Goal: Ask a question

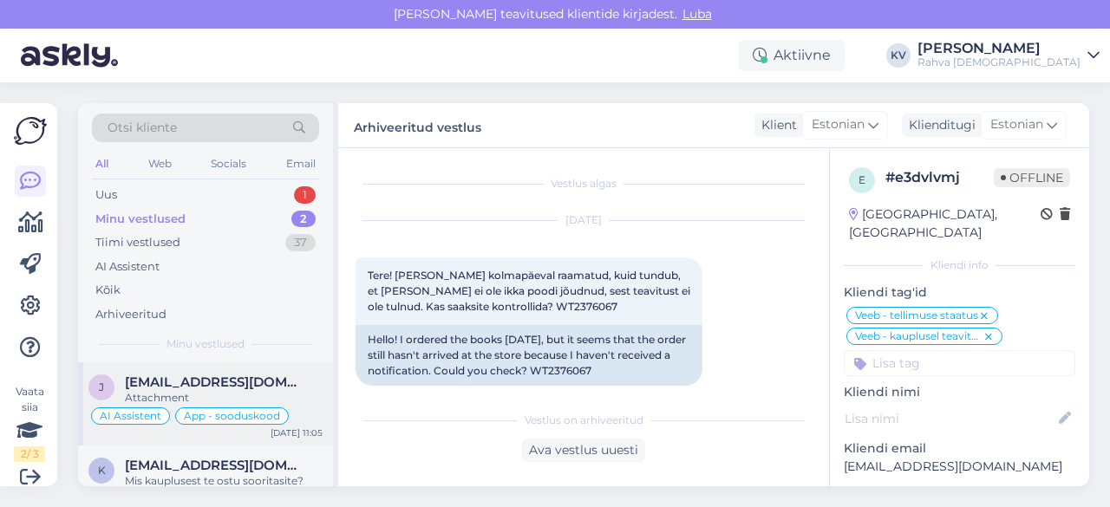
scroll to position [245, 0]
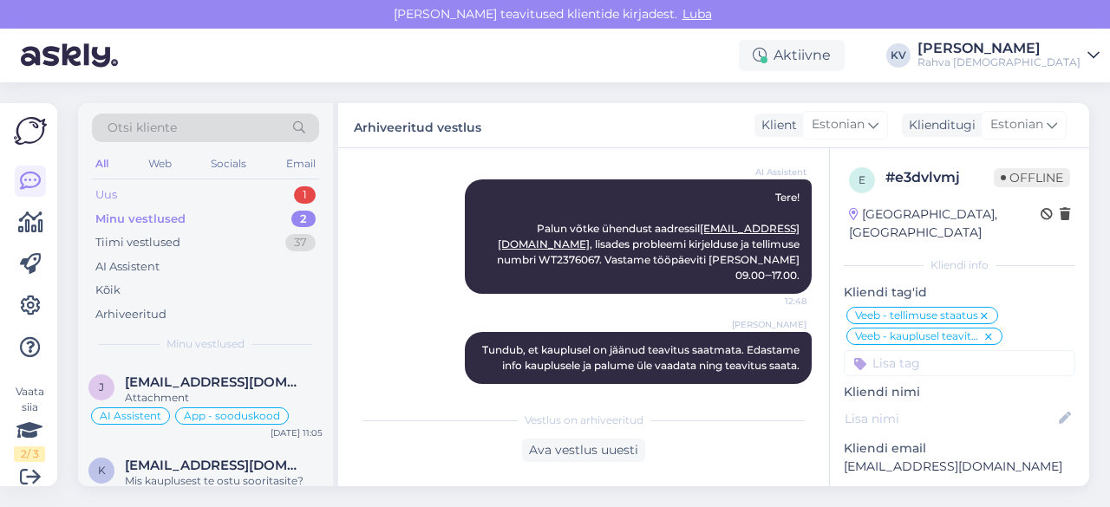
click at [160, 194] on div "Uus 1" at bounding box center [205, 195] width 227 height 24
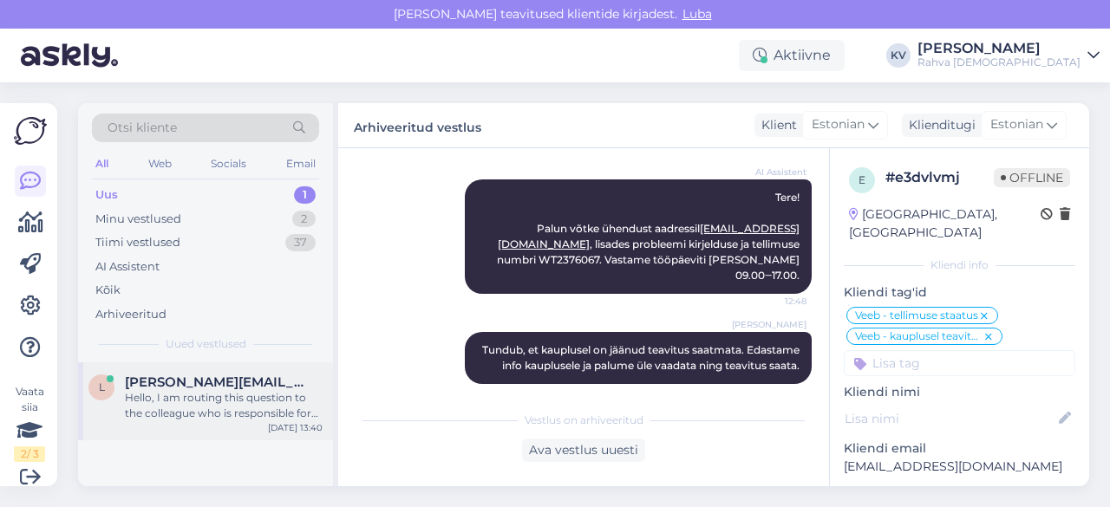
click at [153, 395] on div "Hello, I am routing this question to the colleague who is responsible for this …" at bounding box center [224, 405] width 198 height 31
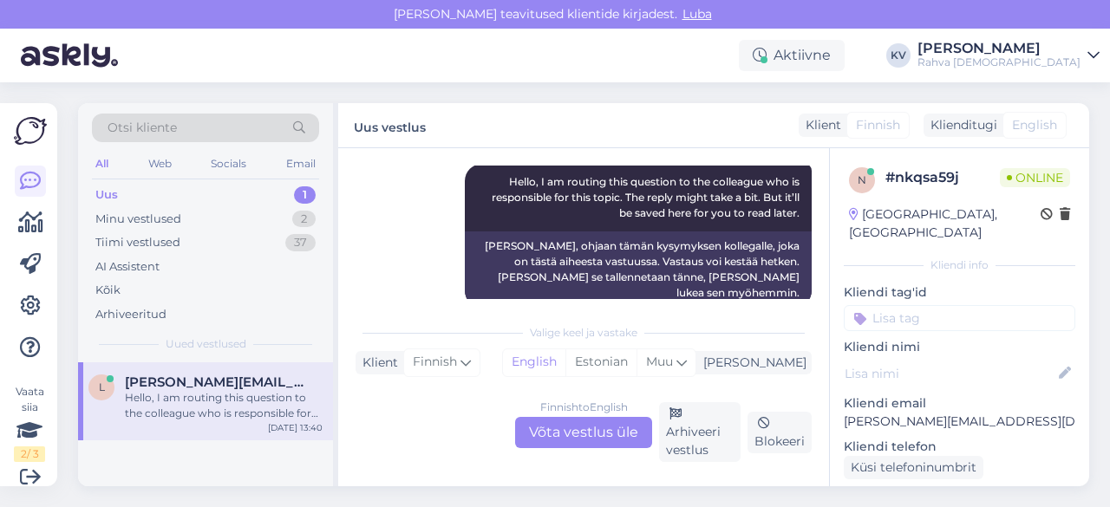
scroll to position [256, 0]
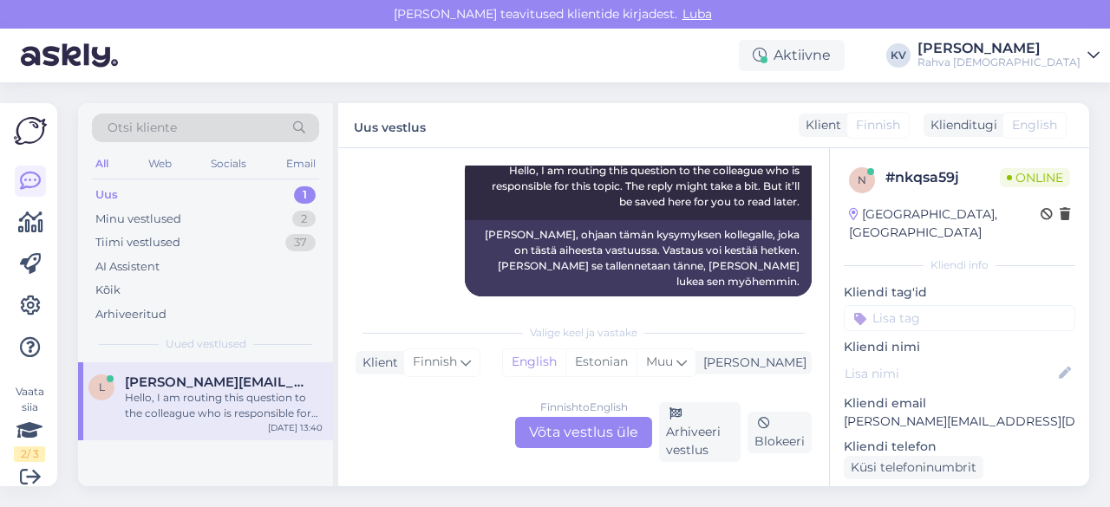
click at [614, 441] on div "Finnish to English Võta vestlus üle" at bounding box center [583, 432] width 137 height 31
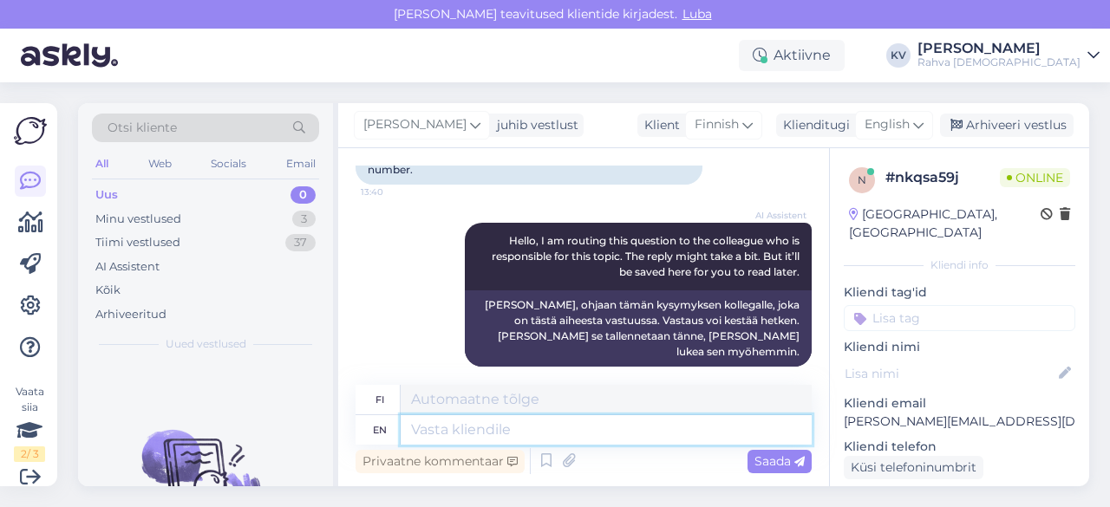
click at [566, 438] on textarea at bounding box center [606, 429] width 411 height 29
click at [902, 127] on span "English" at bounding box center [887, 124] width 45 height 19
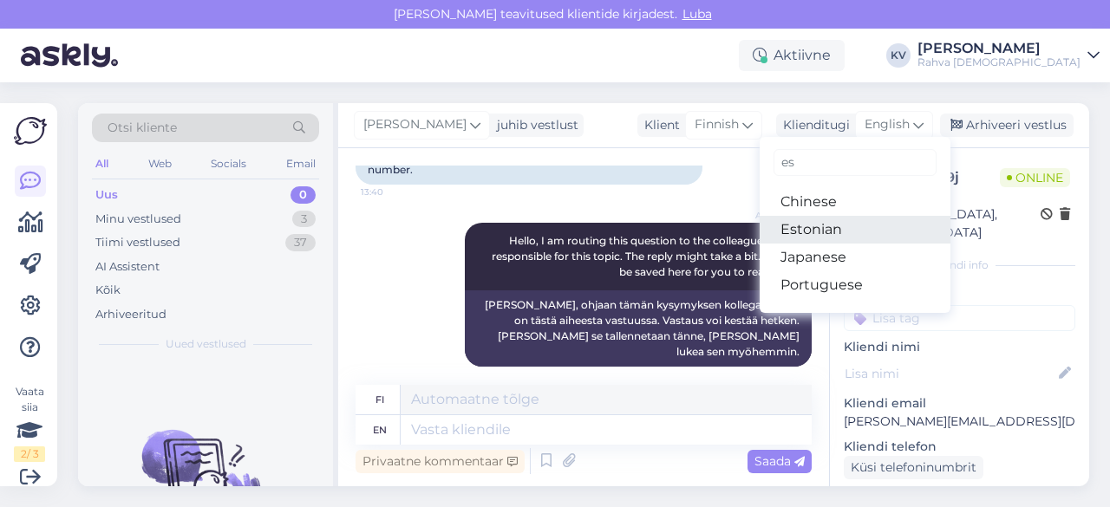
click at [822, 225] on link "Estonian" at bounding box center [855, 230] width 191 height 28
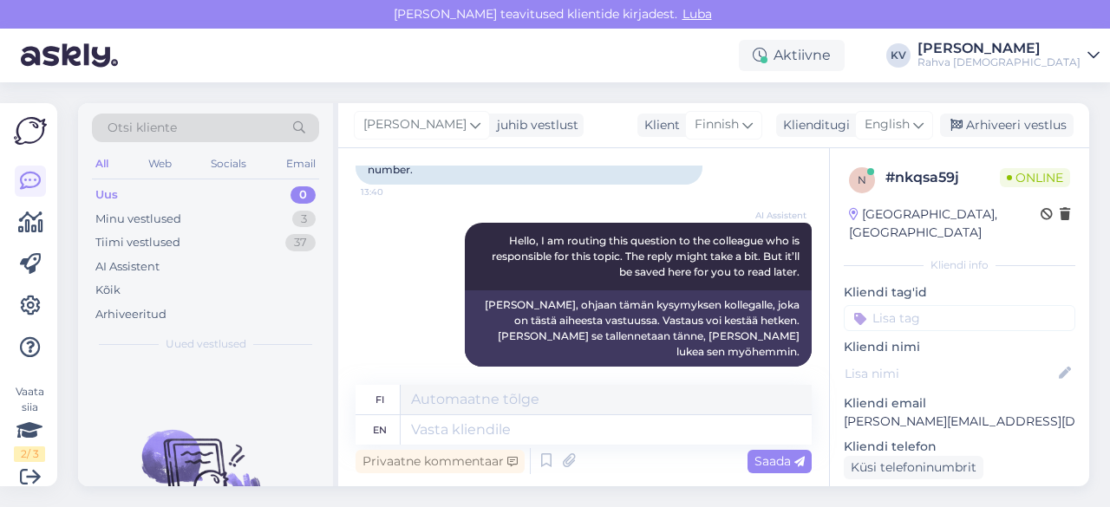
scroll to position [170, 0]
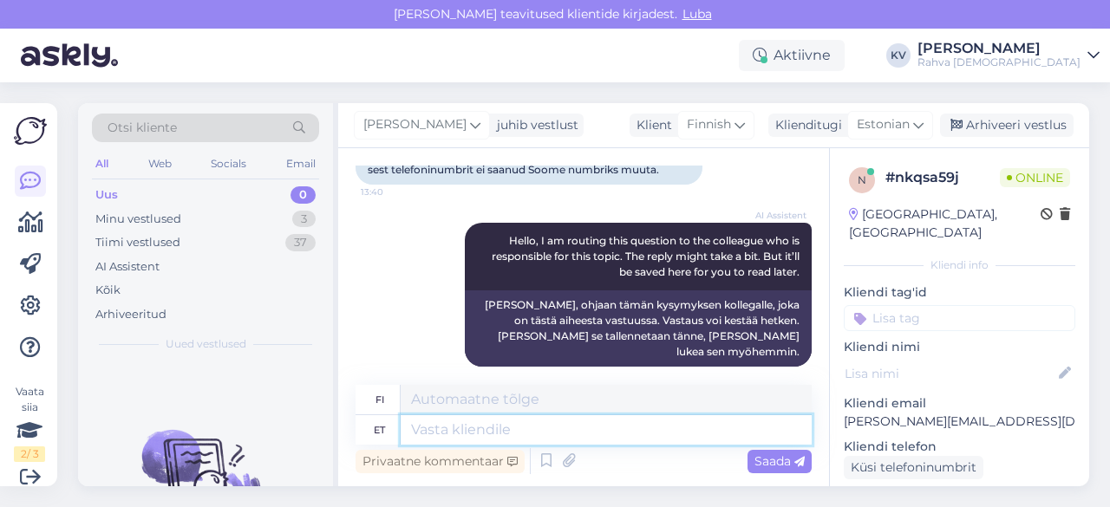
click at [562, 441] on textarea at bounding box center [606, 429] width 411 height 29
type textarea "[PERSON_NAME] s"
type textarea "[PERSON_NAME]"
type textarea "Kui soovite"
type textarea "[PERSON_NAME]"
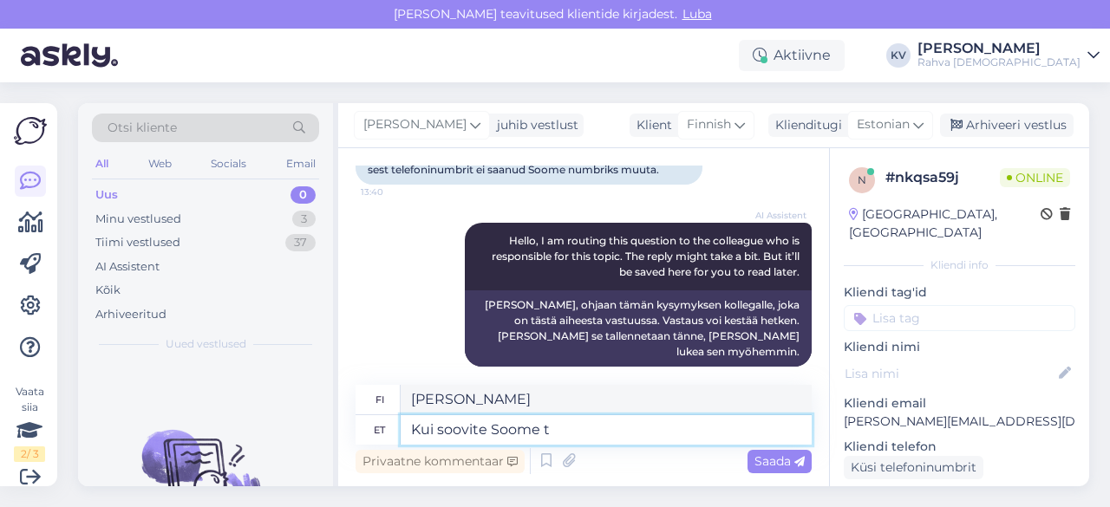
type textarea "Kui soovite Soome te"
type textarea "[PERSON_NAME] Suomen"
type textarea "Kui soovite Soome tellida, [GEOGRAPHIC_DATA]"
type textarea "[PERSON_NAME] haluat tilata Suomesta,"
type textarea "Kui soovite Soome tellida, siis t"
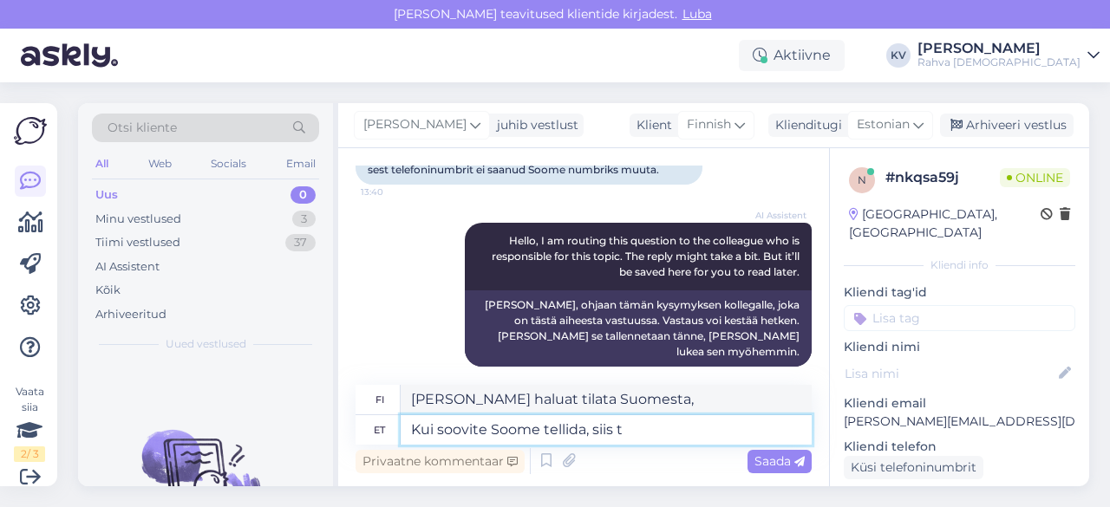
type textarea "[PERSON_NAME] haluat tilata Suomesta, niin"
type textarea "Kui soovite Soome tellida, siis tuleb va"
type textarea "[PERSON_NAME] tilata [GEOGRAPHIC_DATA], sinun on"
type textarea "Kui soovite Soome tellida, siis tuleb valida ra"
type textarea "[PERSON_NAME] haluat tilata Suomeen, sinun on valittava"
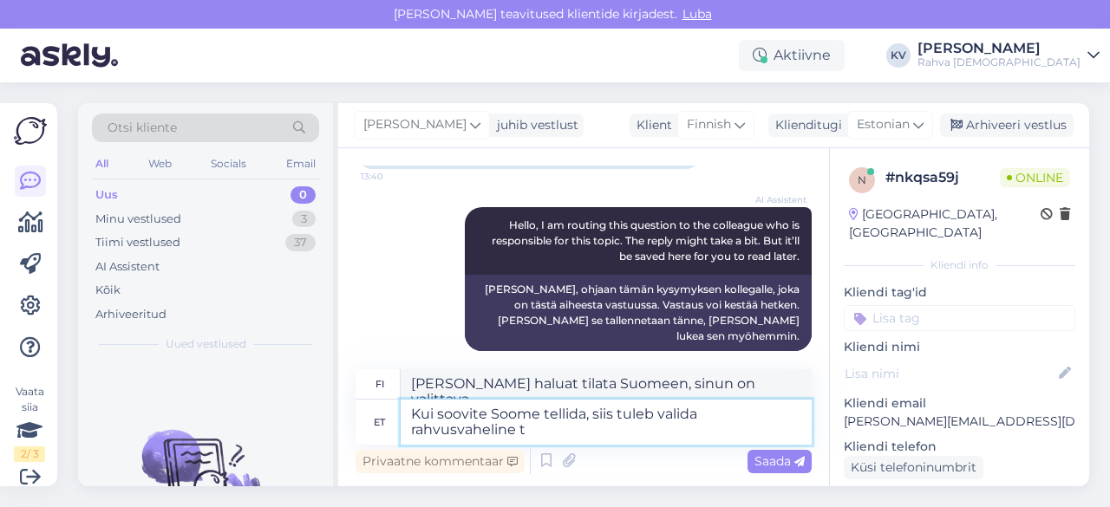
type textarea "Kui soovite Soome tellida, siis tuleb valida rahvusvaheline tr"
type textarea "[PERSON_NAME] haluat tilata [GEOGRAPHIC_DATA], sinun on valittava kansainvälinen"
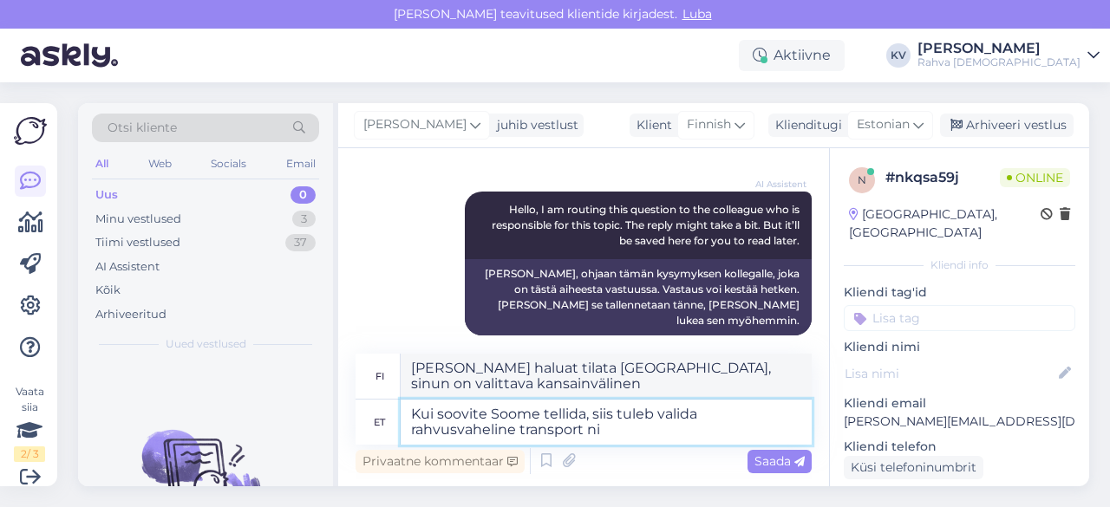
type textarea "Kui soovite Soome tellida, siis tuleb valida rahvusvaheline transport nin"
type textarea "[PERSON_NAME] haluat tilata Suomeen, sinun on valittava kansainvälinen kuljetus."
type textarea "Kui soovite Soome tellida, siis tuleb valida rahvusvaheline transport ning se"
type textarea "[PERSON_NAME] haluat tilata Suomeen, sinun on valittava kansainvälinen kuljetus…"
type textarea "Kui soovite Soome tellida, siis tuleb valida rahvusvaheline transport ning seej…"
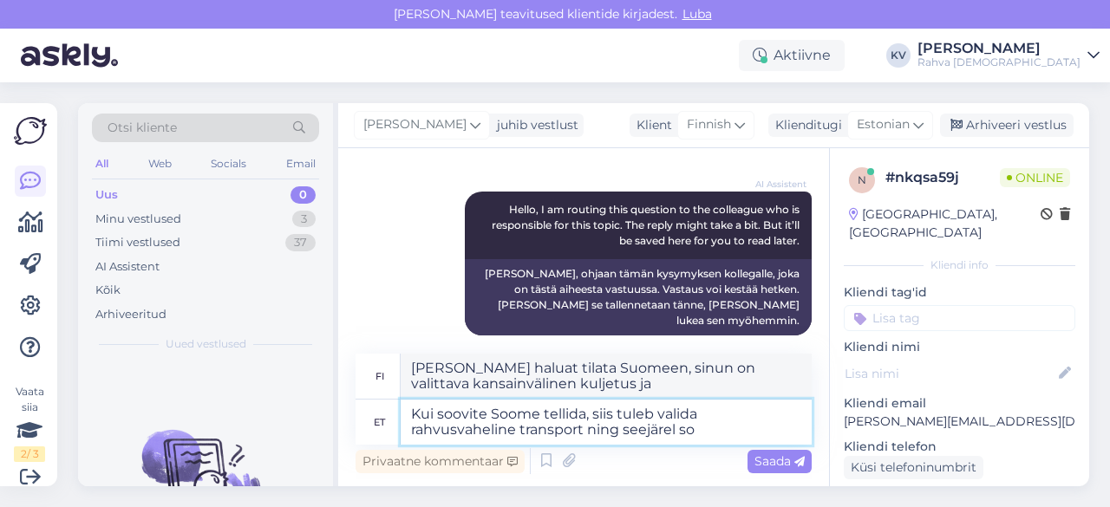
type textarea "[PERSON_NAME] haluat tilata Suomeen, sinun on valittava kansainvälinen kuljetus…"
type textarea "Kui soovite Soome tellida, siis tuleb valida rahvusvaheline transport ning seej…"
type textarea "[PERSON_NAME] haluat tilata Suomeen, sinun on valittava kansainvälinen kuljetus…"
type textarea "Kui soovite Soome tellida, siis tuleb valida rahvusvaheline transport ning seej…"
type textarea "[PERSON_NAME] haluat tilata Suomeen, sinun on valittava kansainvälinen kuljetus…"
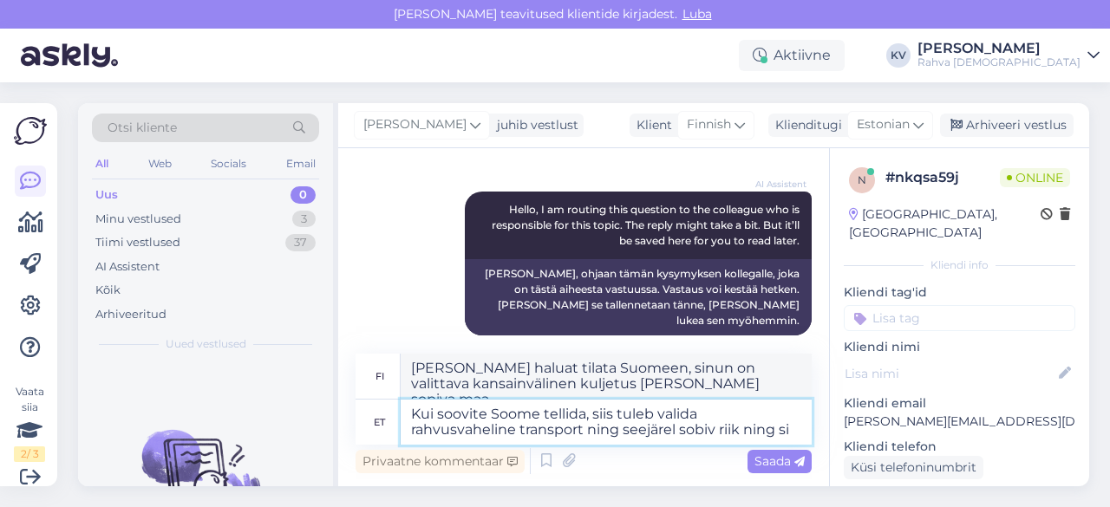
scroll to position [217, 0]
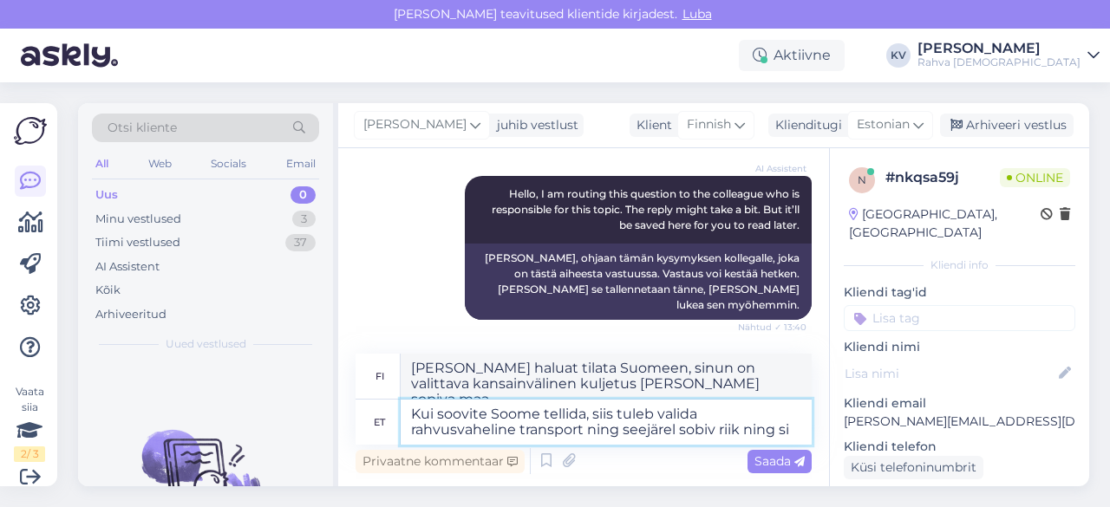
type textarea "Kui soovite Soome tellida, siis tuleb valida rahvusvaheline transport ning seej…"
type textarea "[PERSON_NAME] haluat tilata Suomeen, sinun on valittava kansainvälinen kuljetus…"
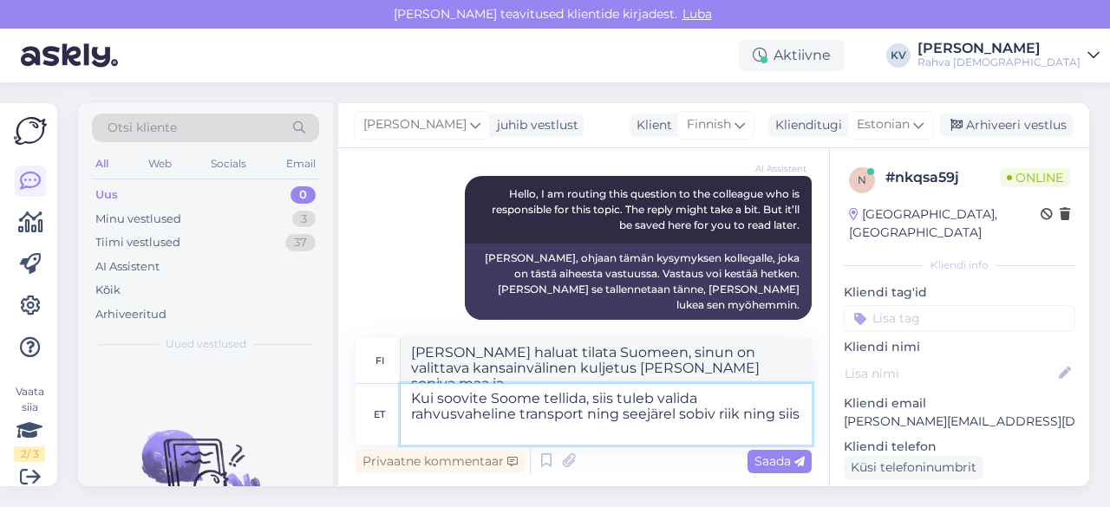
type textarea "Kui soovite Soome tellida, siis tuleb valida rahvusvaheline transport ning seej…"
type textarea "[PERSON_NAME] haluat tilata Suomeen, sinun on valittava kansainvälinen kuljetus…"
type textarea "Kui soovite Soome tellida, siis tuleb valida rahvusvaheline transport ning seej…"
type textarea "[PERSON_NAME] haluat tilata Suomeen, sinun on valittava kansainvälinen kuljetus…"
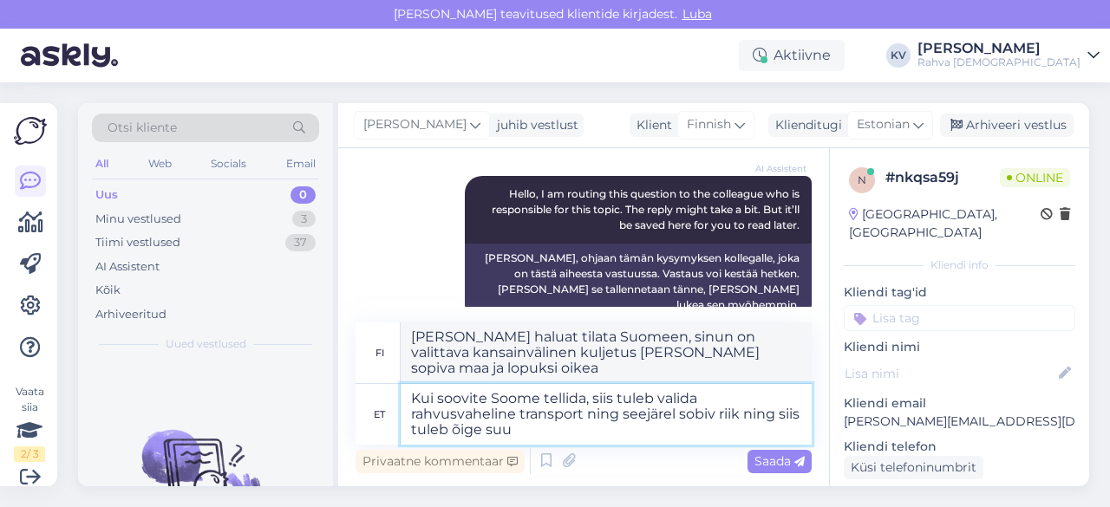
scroll to position [232, 0]
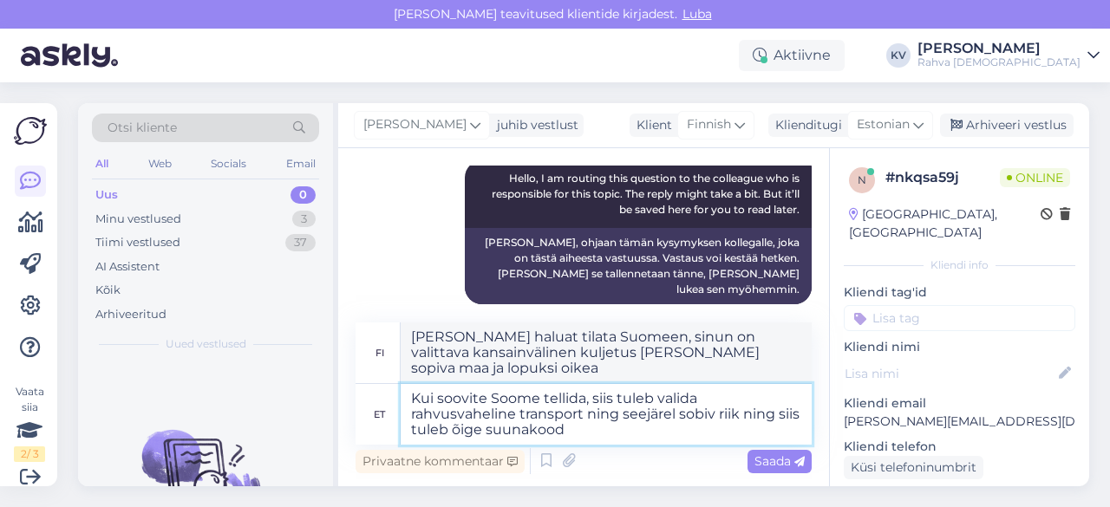
type textarea "Kui soovite Soome tellida, siis tuleb valida rahvusvaheline transport ning seej…"
type textarea "[PERSON_NAME] haluat tilata Suomeen, sinun on valittava kansainvälinen kuljetus…"
type textarea "Kui soovite Soome tellida, siis tuleb valida rahvusvaheline transport ning seej…"
type textarea "[PERSON_NAME] haluat tilata Suomeen, sinun on valittava kansainvälinen kuljetus…"
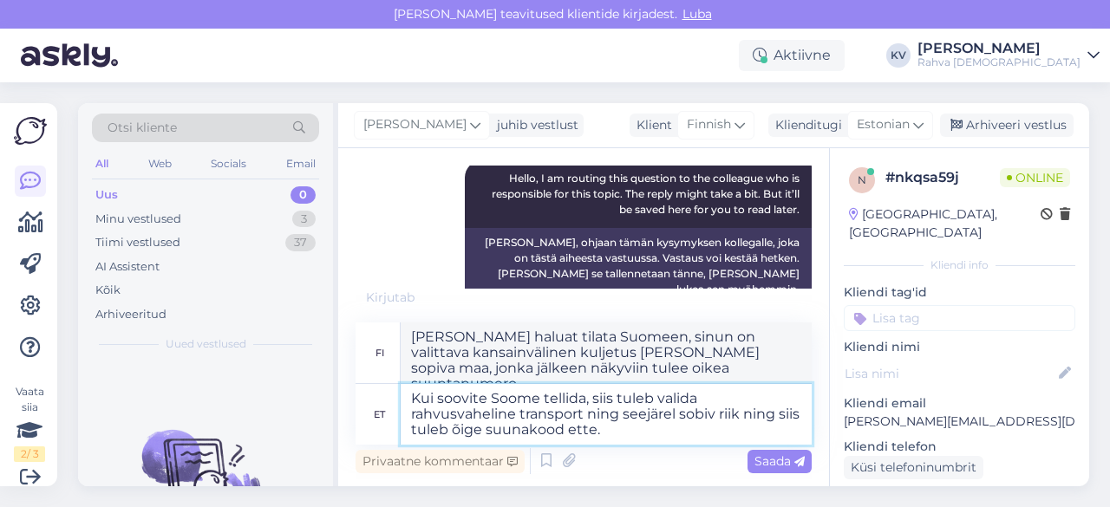
scroll to position [240, 0]
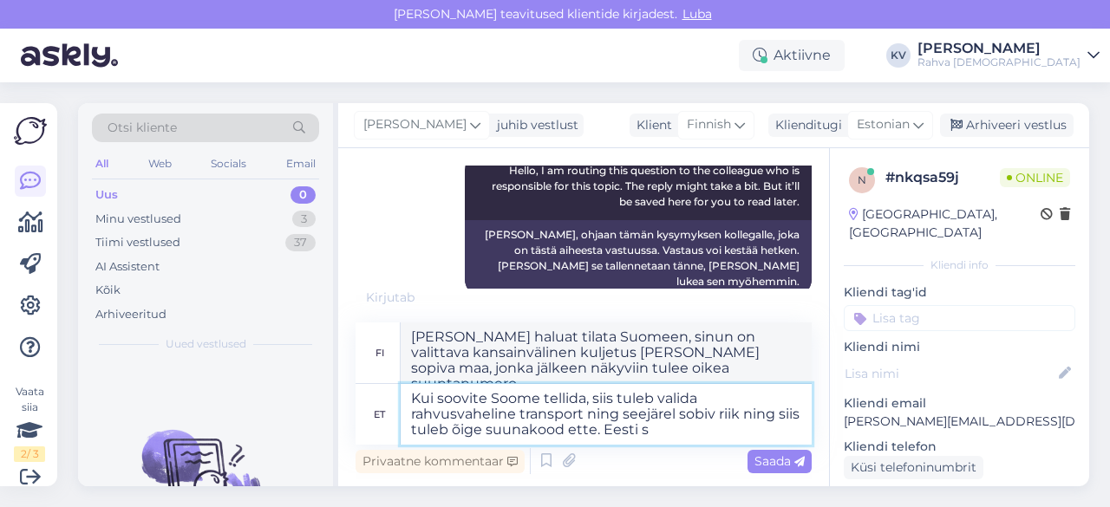
type textarea "Kui soovite Soome tellida, siis tuleb valida rahvusvaheline transport ning seej…"
type textarea "[PERSON_NAME] haluat tilata Suomeen, sinun on valittava kansainvälinen kuljetus…"
type textarea "Kui soovite Soome tellida, siis tuleb valida rahvusvaheline transport ning seej…"
type textarea "[PERSON_NAME] haluat tilata Suomeen, sinun on valittava kansainvälinen kuljetus…"
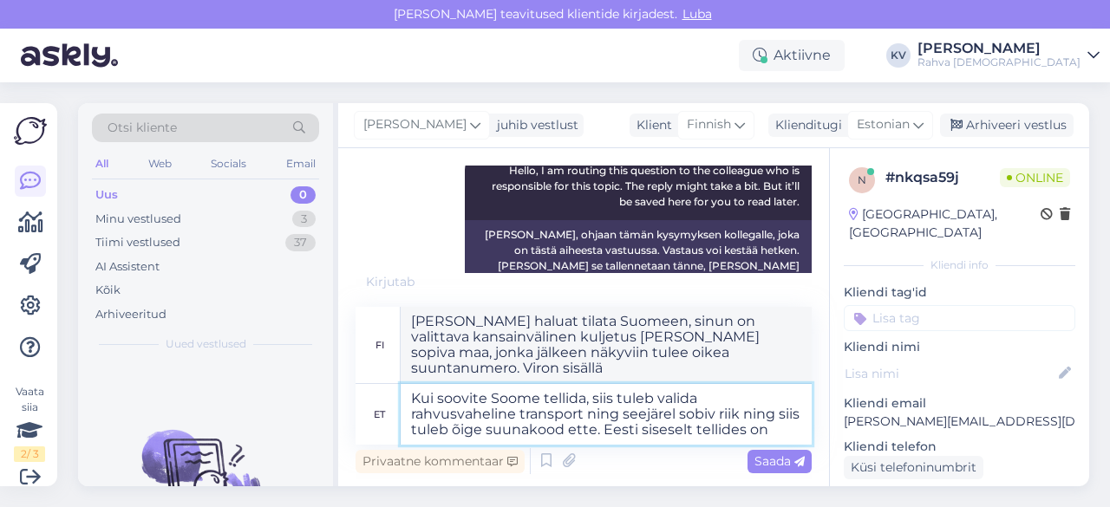
type textarea "Kui soovite Soome tellida, siis tuleb valida rahvusvaheline transport ning seej…"
type textarea "[PERSON_NAME] haluat tilata Suomeen, sinun on valittava kansainvälinen kuljetus…"
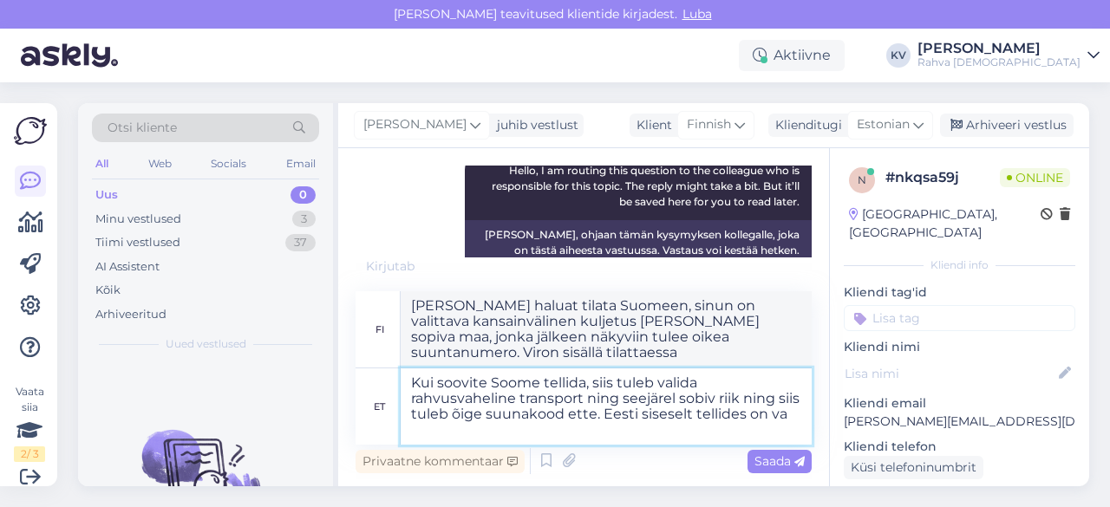
type textarea "Kui soovite Soome tellida, siis tuleb valida rahvusvaheline transport ning seej…"
type textarea "[PERSON_NAME] haluat tilata Suomeen, sinun on valittava kansainvälinen kuljetus…"
type textarea "Kui soovite Soome tellida, siis tuleb valida rahvusvaheline transport ning seej…"
type textarea "[PERSON_NAME] haluat tilata Suomeen, sinun on valittava kansainvälinen kuljetus…"
type textarea "Kui soovite Soome tellida, siis tuleb valida rahvusvaheline transport ning seej…"
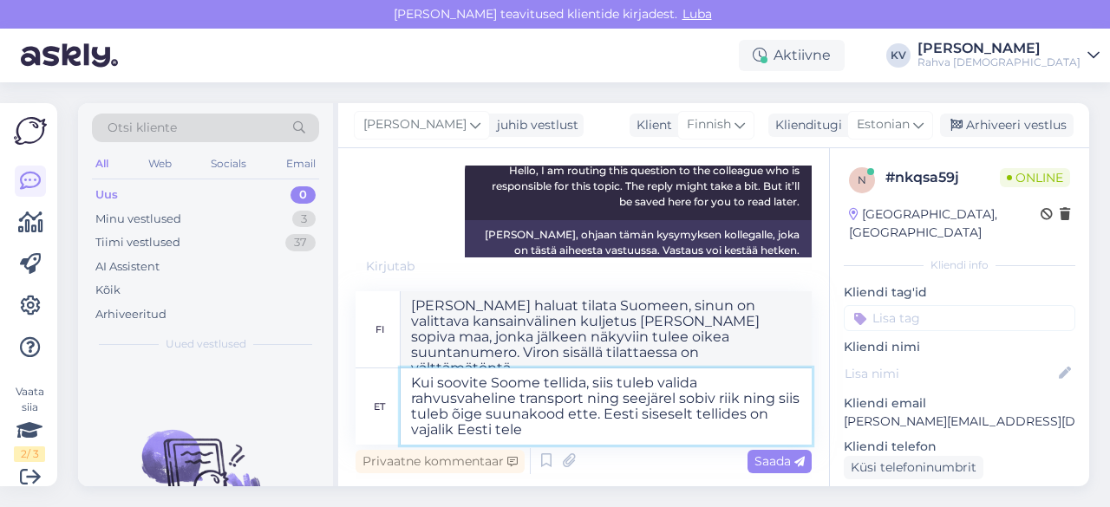
type textarea "[PERSON_NAME] haluat tilata Suomeen, sinun on valittava kansainvälinen kuljetus…"
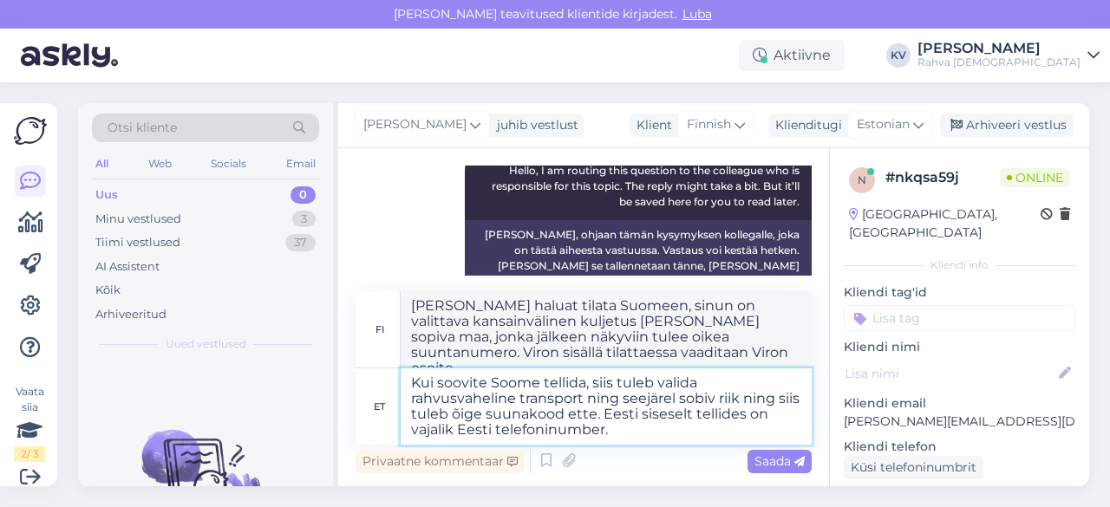
type textarea "Kui soovite Soome tellida, siis tuleb valida rahvusvaheline transport ning seej…"
type textarea "[PERSON_NAME] haluat tilata Suomeen, sinun on valittava kansainvälinen kuljetus…"
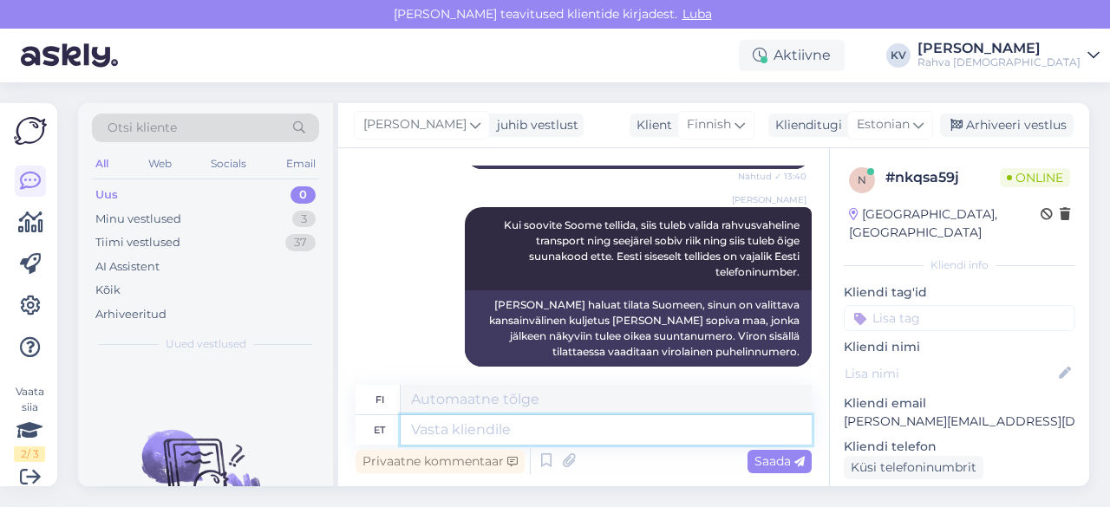
scroll to position [487, 0]
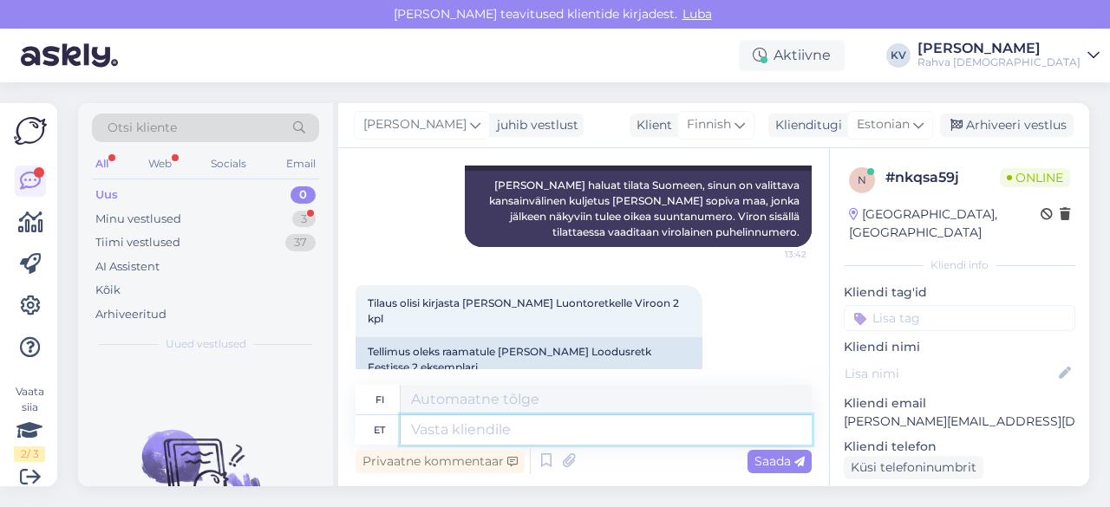
click at [597, 428] on textarea at bounding box center [606, 429] width 411 height 29
type textarea "[PERSON_NAME] s"
type textarea "[PERSON_NAME]"
type textarea "Kui soovite t"
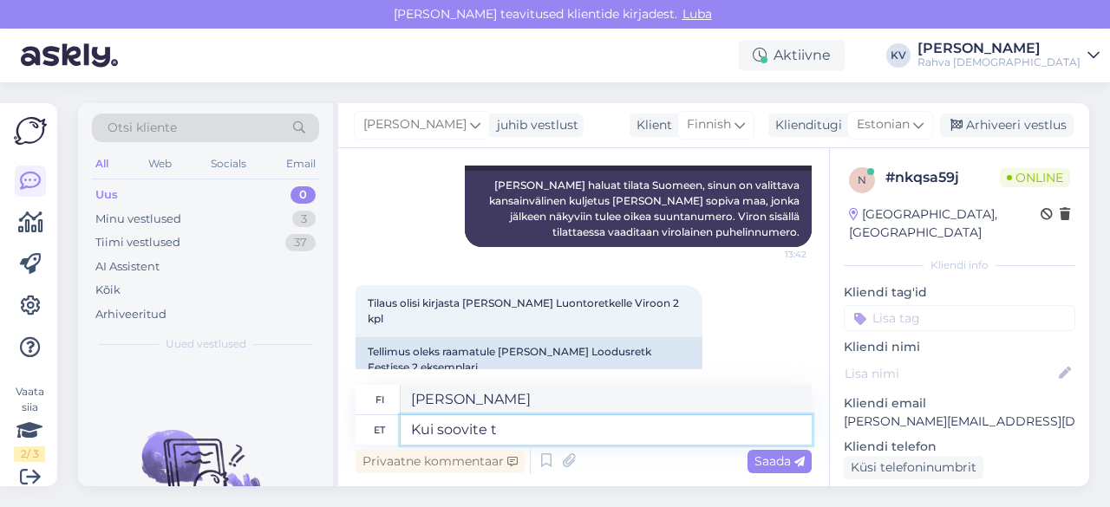
type textarea "[PERSON_NAME]"
type textarea "Kui soovite tellida"
type textarea "[PERSON_NAME] haluat tilata"
type textarea "Kui soovite tellida Eesti si"
type textarea "[PERSON_NAME] haluat tilata Virosta"
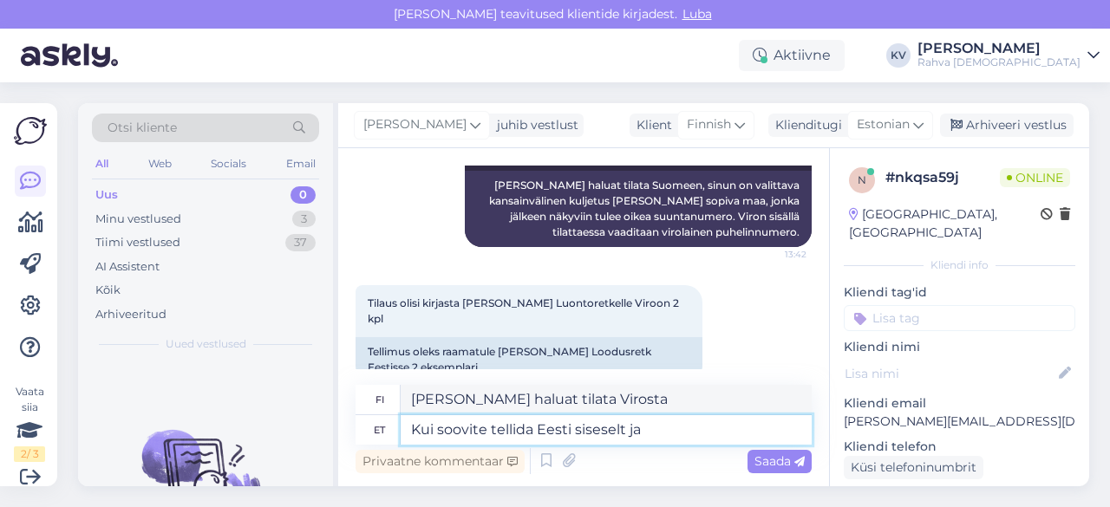
type textarea "Kui soovite tellida Eesti siseselt ja"
type textarea "[PERSON_NAME] haluat tilata Viron sisällä ja"
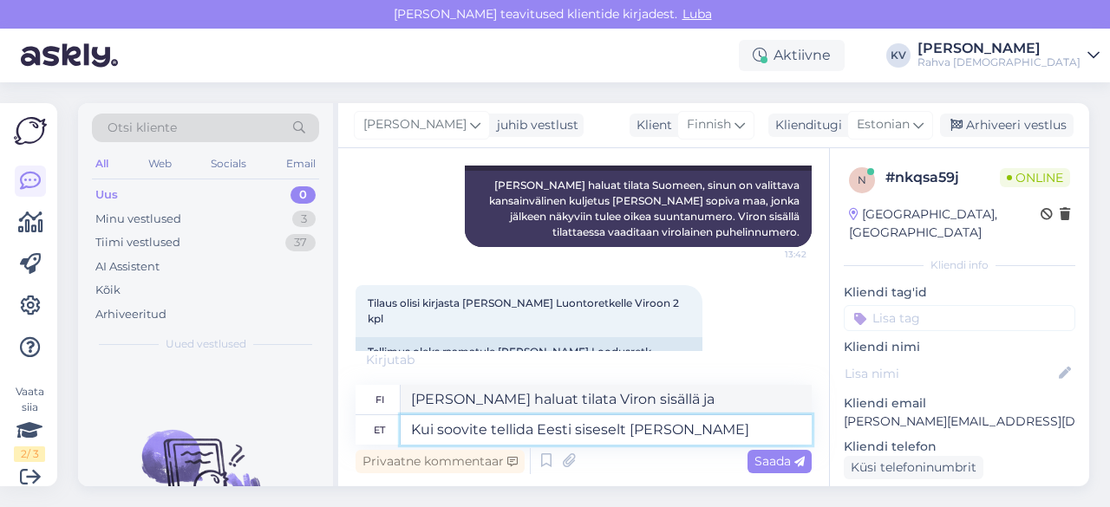
type textarea "Kui soovite tellida Eesti siseselt [PERSON_NAME] k"
type textarea "[PERSON_NAME] haluat tilata Viron sisällä ja valitset"
type textarea "Kui soovite tellida"
type textarea "[PERSON_NAME] haluat tilata Viron sisällä ja"
type textarea "Kui soovite tellida"
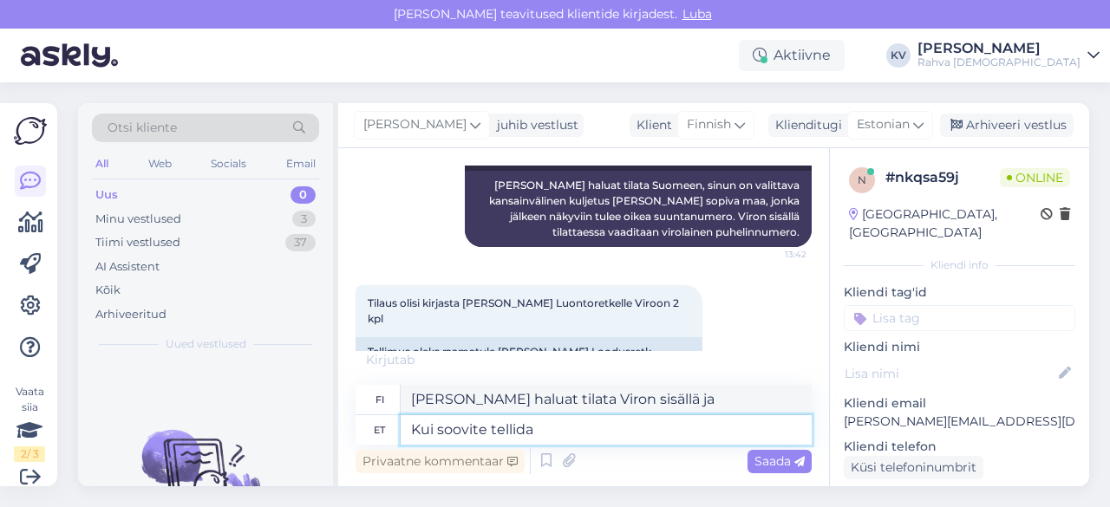
type textarea "[PERSON_NAME] haluat tilata Viron sisällä"
type textarea "Kui soovite tel"
type textarea "[PERSON_NAME] haluat tilata Virosta"
type textarea "Kui soovite"
type textarea "[PERSON_NAME] haluat tilata"
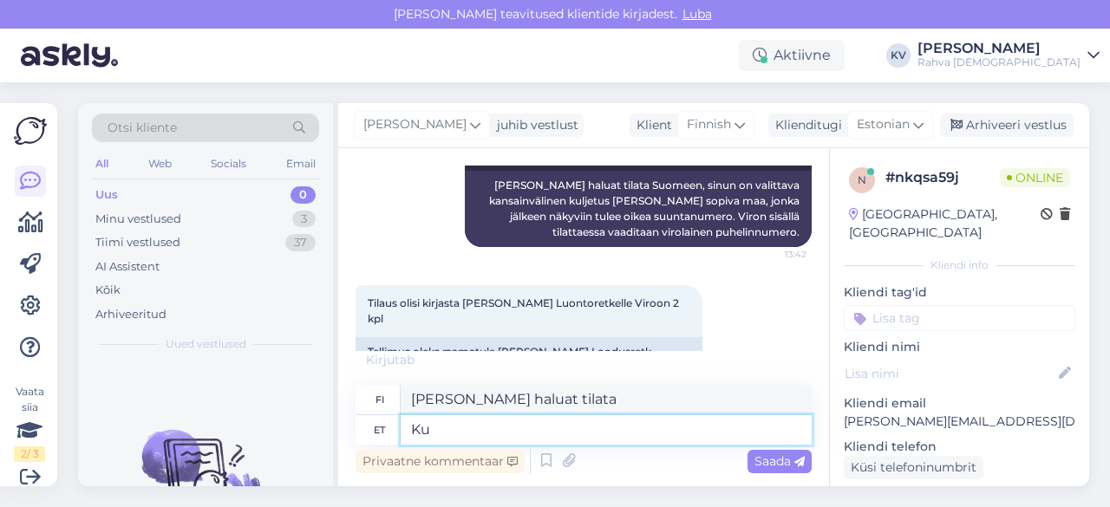
type textarea "K"
type textarea "[PERSON_NAME]"
type textarea "Kas s"
type textarea "On"
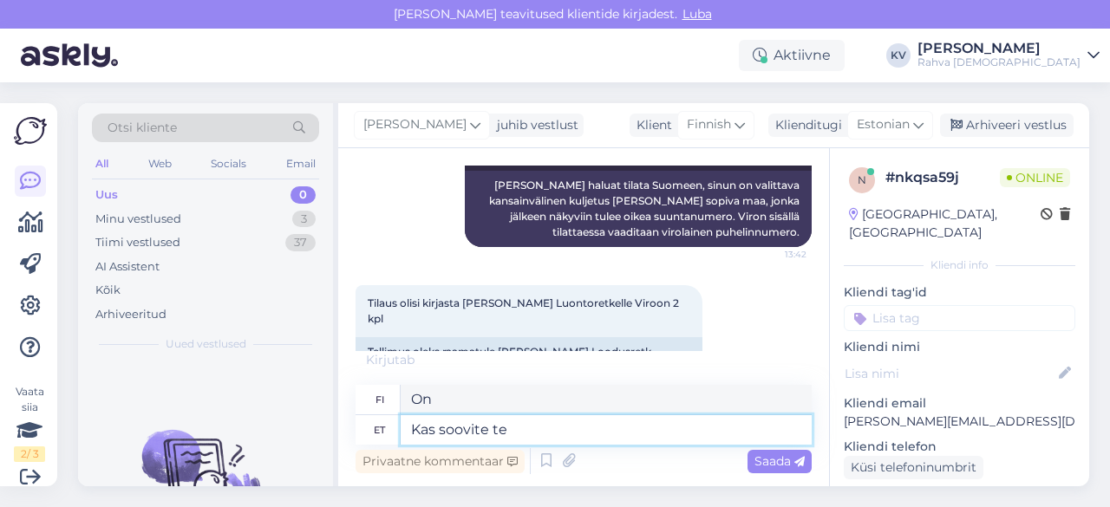
type textarea "Kas soovite tel"
type textarea "Haluatko"
type textarea "Kas soovite tellida mõ"
type textarea "Haluatko tilata?"
type textarea "Kas soovite tellida [PERSON_NAME]"
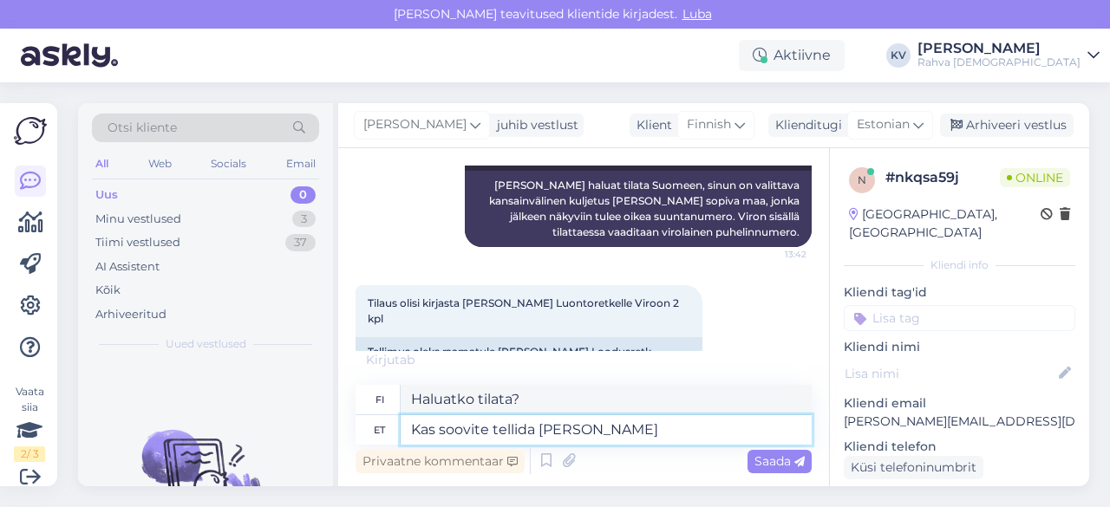
type textarea "Haluaisitko tilata niitä?"
type textarea "Kas soovite tellida [PERSON_NAME] Rahva R"
type textarea "Haluaisitko tilata Rahvaa?"
type textarea "Kas soovite tellida [PERSON_NAME] Rahva [DEMOGRAPHIC_DATA] kau"
type textarea "Haluatko tilata Rahva [DEMOGRAPHIC_DATA]?"
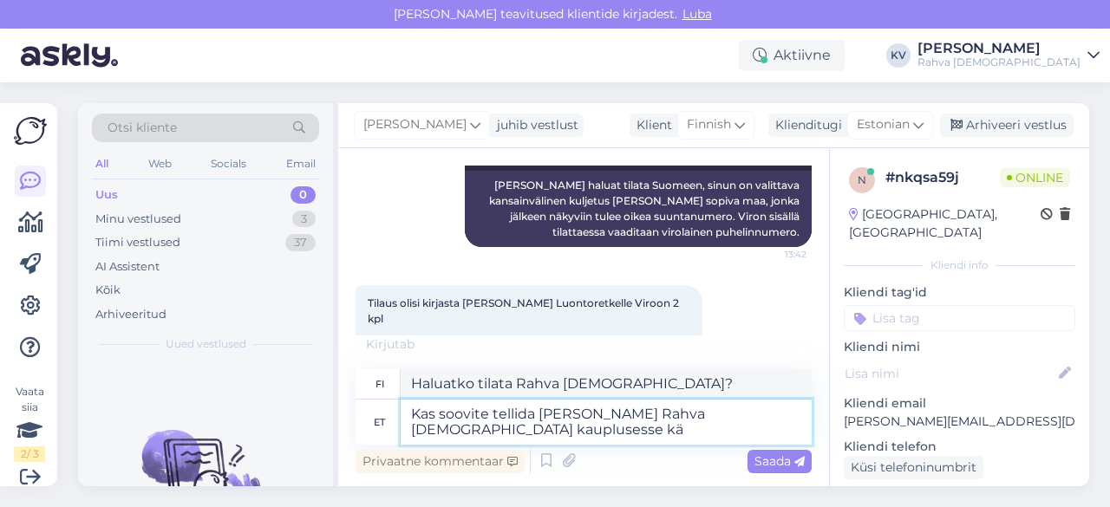
type textarea "Kas soovite tellida [PERSON_NAME] Rahva [DEMOGRAPHIC_DATA] kauplusesse kät"
type textarea "Haluatko tilata mistä tahansa Rahva [DEMOGRAPHIC_DATA] myymälästä?"
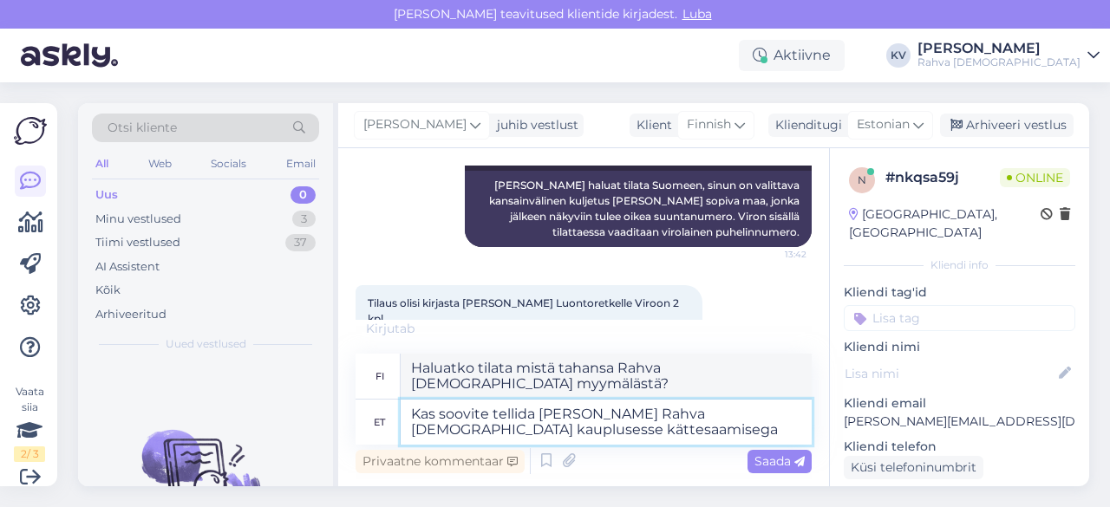
type textarea "Kas soovite tellida [PERSON_NAME] Rahva [DEMOGRAPHIC_DATA] kauplusesse kättesaa…"
type textarea "Haluatko tilata Rahva Raamatun kirjan [PERSON_NAME] sen toimitettuna myymälääsi?"
type textarea "Kas soovite tellida [PERSON_NAME] Rahva [DEMOGRAPHIC_DATA] kauplusesse kättesaa…"
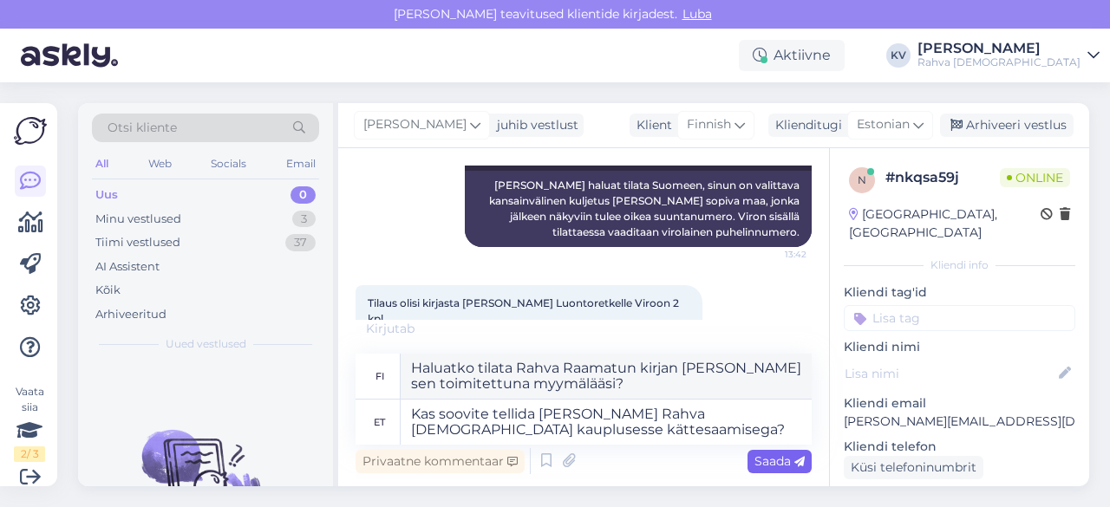
click at [757, 454] on span "Saada" at bounding box center [779, 462] width 50 height 16
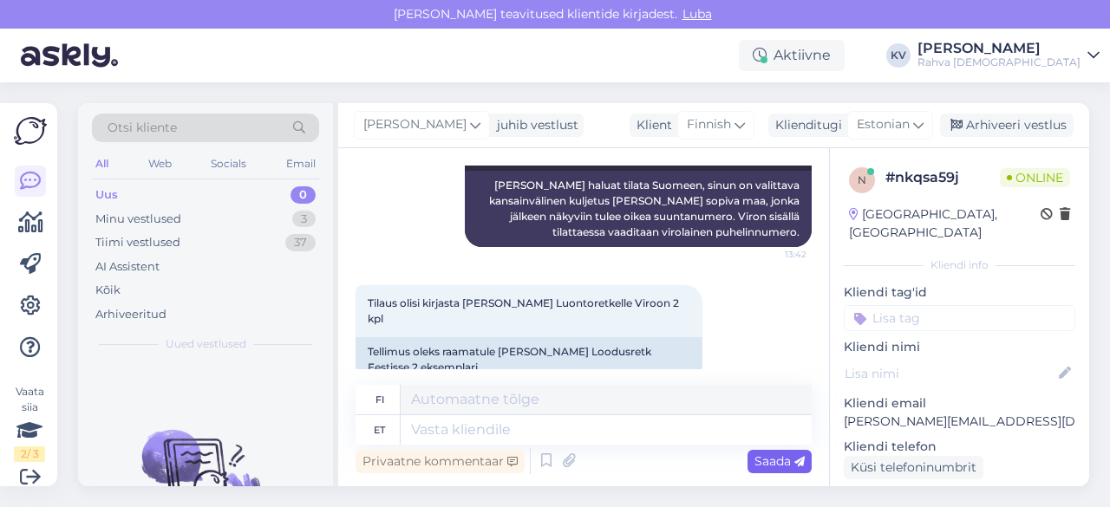
scroll to position [623, 0]
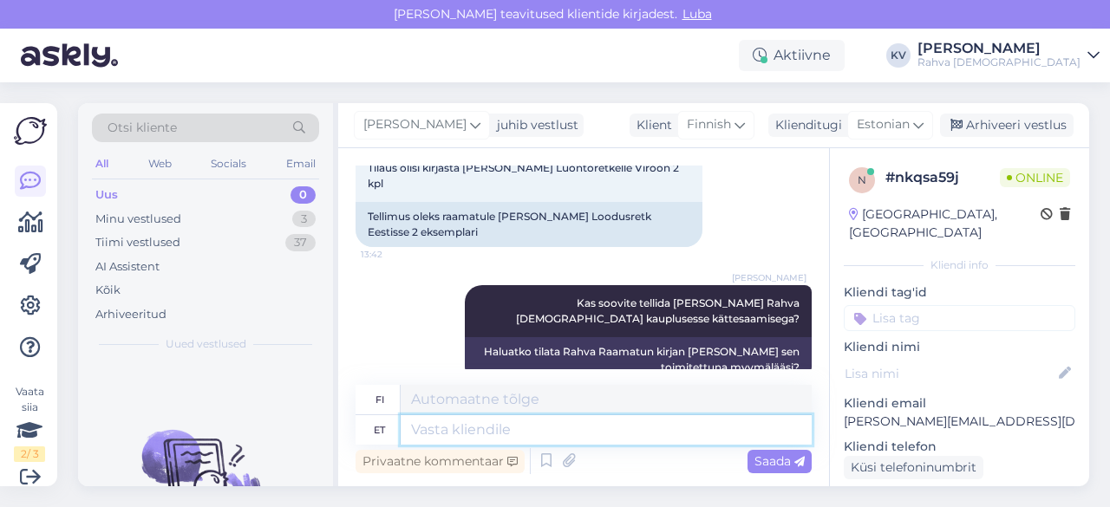
click at [550, 429] on textarea at bounding box center [606, 429] width 411 height 29
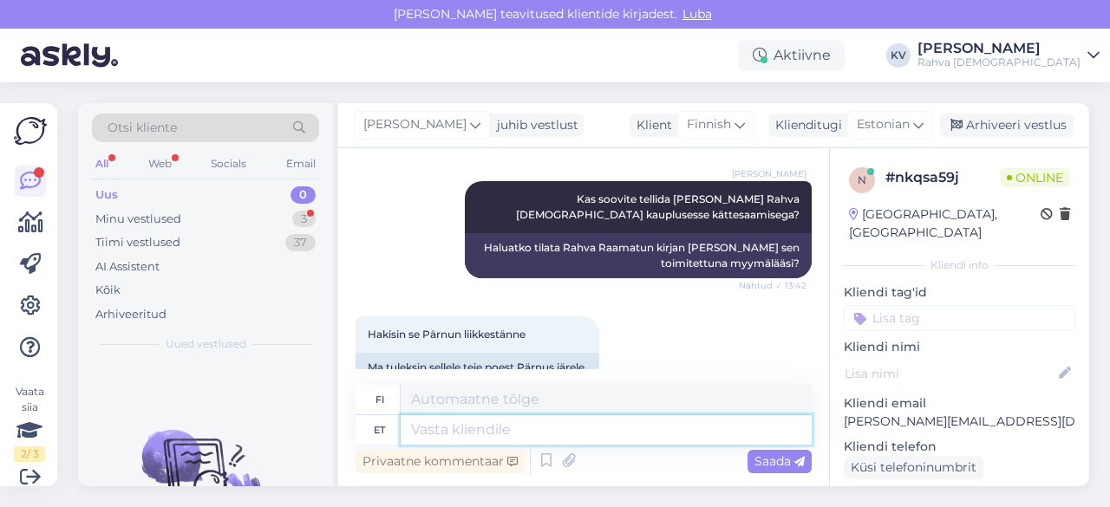
click at [535, 434] on textarea at bounding box center [606, 429] width 411 height 29
type textarea "Sellisel juh"
type textarea "Tällä tavalla"
type textarea "Sellisel juhul si"
type textarea "Tässä tapauksessa"
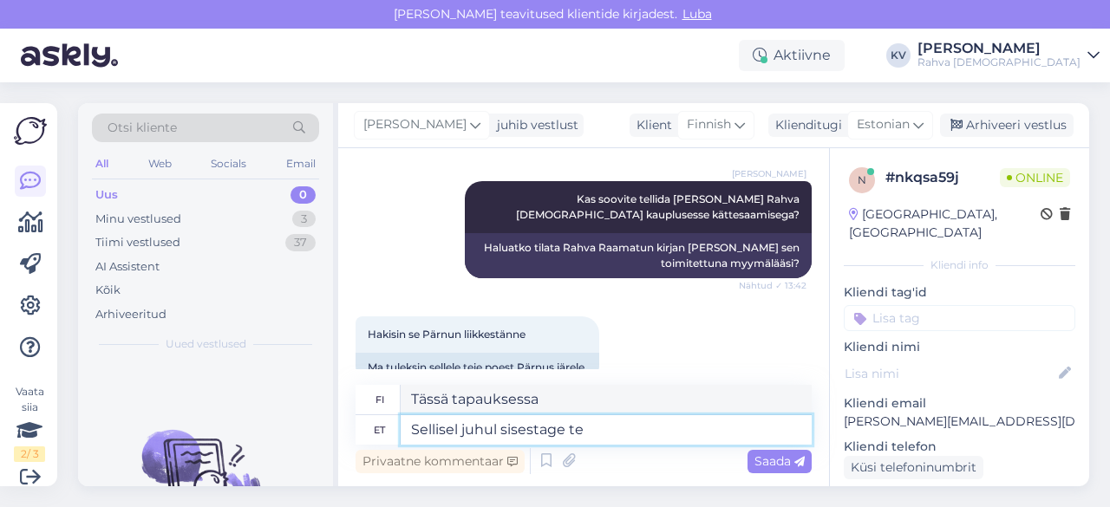
type textarea "Sellisel juhul sisestage tel"
type textarea "Syötä tässä tapauksessa"
type textarea "Sellisel juhul sisestage telefoninumbriks"
type textarea "Syötä tässä tapauksessa puhelinnumero"
type textarea "Sellisel juhul sisestage telefoninumbriks 5555"
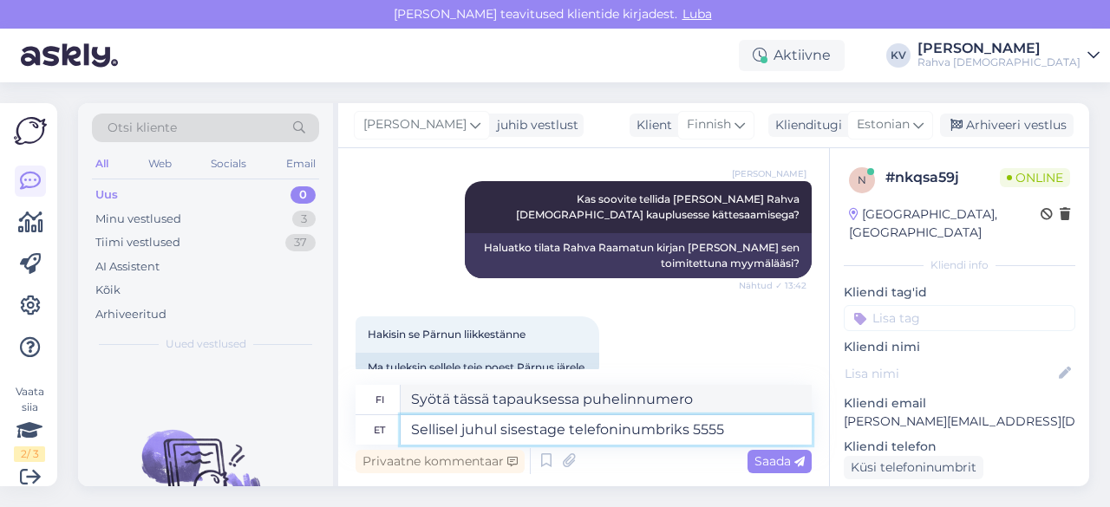
type textarea "Syötä tässä tapauksessa puhelinnumeroksi 55."
type textarea "Sellisel juhul sisestage telefoninumbriks 55555555"
type textarea "Kirjoita tässä tapauksessa puhelinnumeroksi 5555555."
type textarea "Sellisel juhul sisestage telefoninumbriks 55555555"
type textarea "Kirjoita tässä tapauksessa puhelinnumeroksi 55555555."
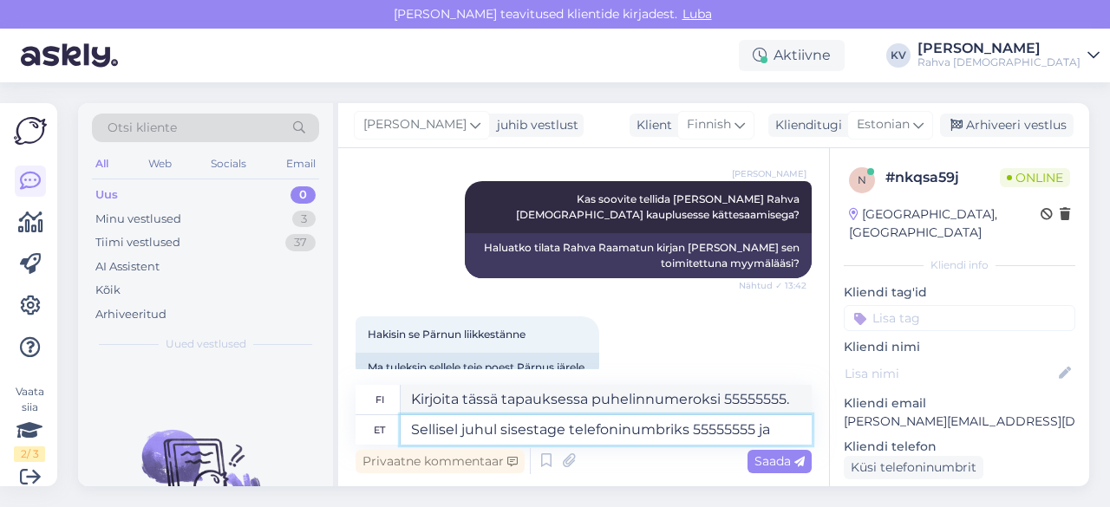
type textarea "Sellisel juhul sisestage telefoninumbriks 55555555 ja"
type textarea "Syötä tässä tapauksessa puhelinnumero 55555555 ja"
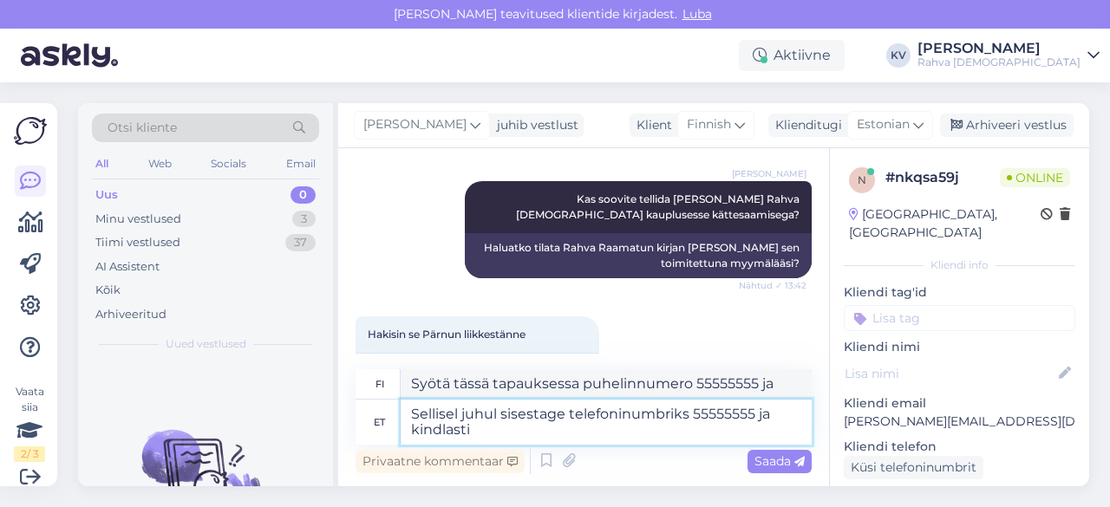
type textarea "Sellisel juhul sisestage telefoninumbriks 55555555 ja kindlasti k"
type textarea "Syötä tässä tapauksessa puhelinnumeroksi 55555555 ja varmista, [PERSON_NAME]"
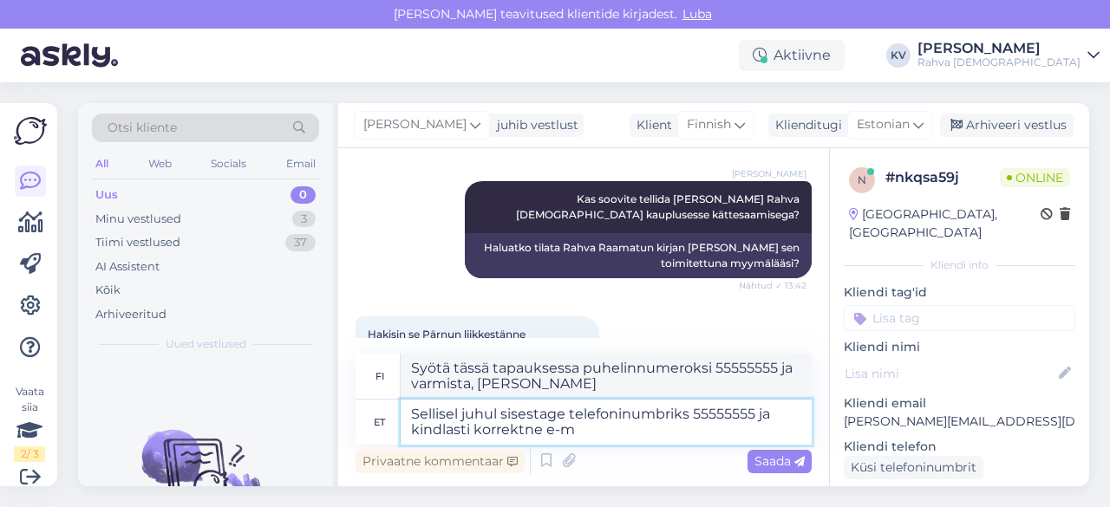
type textarea "Sellisel juhul sisestage telefoninumbriks 55555555 ja kindlasti korrektne e-ma"
type textarea "Syötä tässä tapauksessa puhelinnumero 55555555 ja varmista, [PERSON_NAME] se on…"
type textarea "Sellisel juhul sisestage telefoninumbriks 55555555 ja kindlasti korrektne e-mai…"
type textarea "Syötä tässä tapauksessa puhelinnumero 55555555 ja varmista, [PERSON_NAME] annat…"
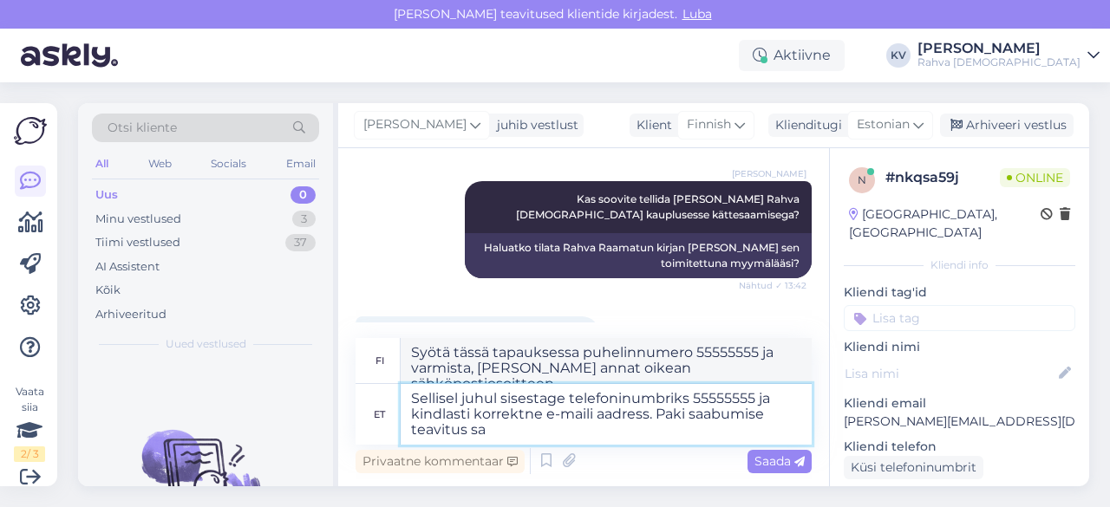
type textarea "Sellisel juhul sisestage telefoninumbriks 55555555 ja kindlasti korrektne e-mai…"
type textarea "Syötä tässä tapauksessa puhelinnumero 55555555 ja varmista, [PERSON_NAME] annat…"
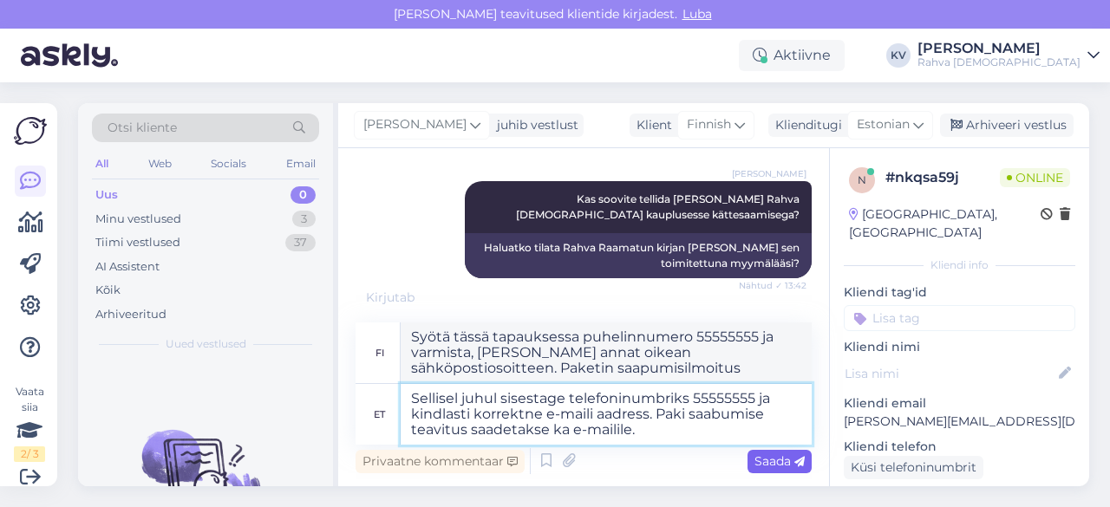
type textarea "Sellisel juhul sisestage telefoninumbriks 55555555 ja kindlasti korrektne e-mai…"
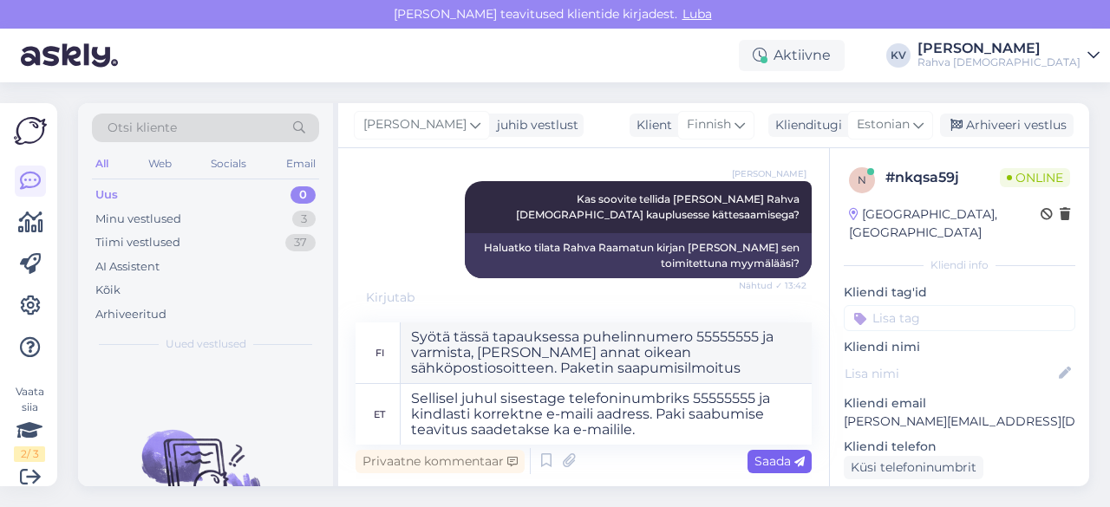
click at [770, 462] on span "Saada" at bounding box center [779, 462] width 50 height 16
type textarea "Syötä tässä tapauksessa puhelinnumero 55555555 ja varmista, [PERSON_NAME] annat…"
click at [770, 474] on div "Privaatne kommentaar Saada" at bounding box center [584, 461] width 456 height 33
click at [774, 466] on span "Saada" at bounding box center [779, 462] width 50 height 16
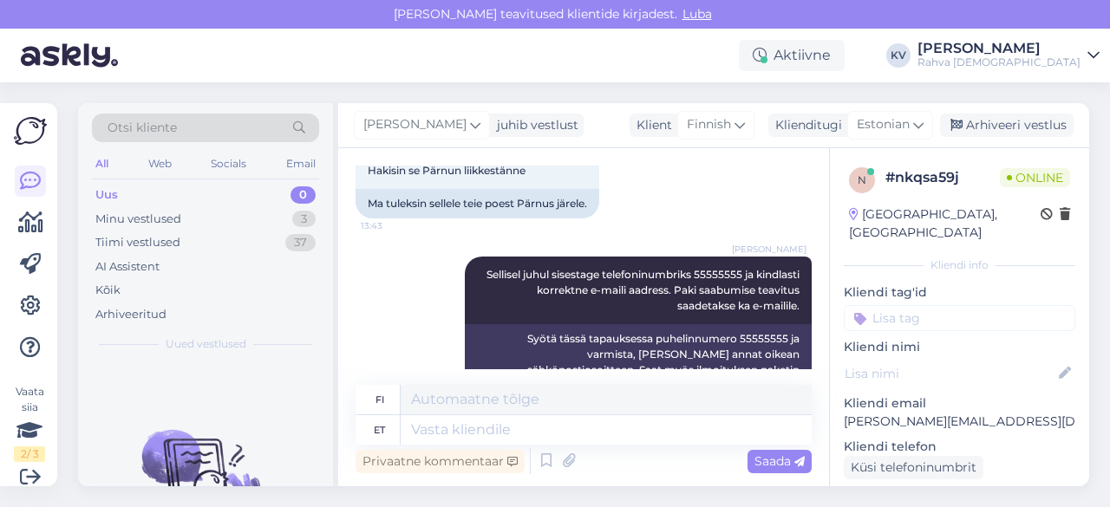
scroll to position [893, 0]
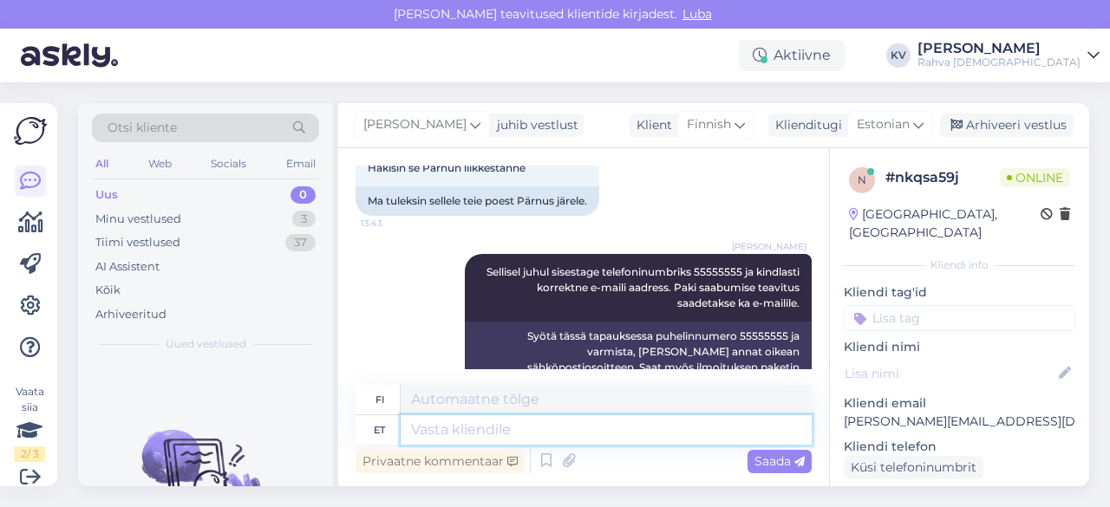
click at [539, 423] on textarea at bounding box center [606, 429] width 411 height 29
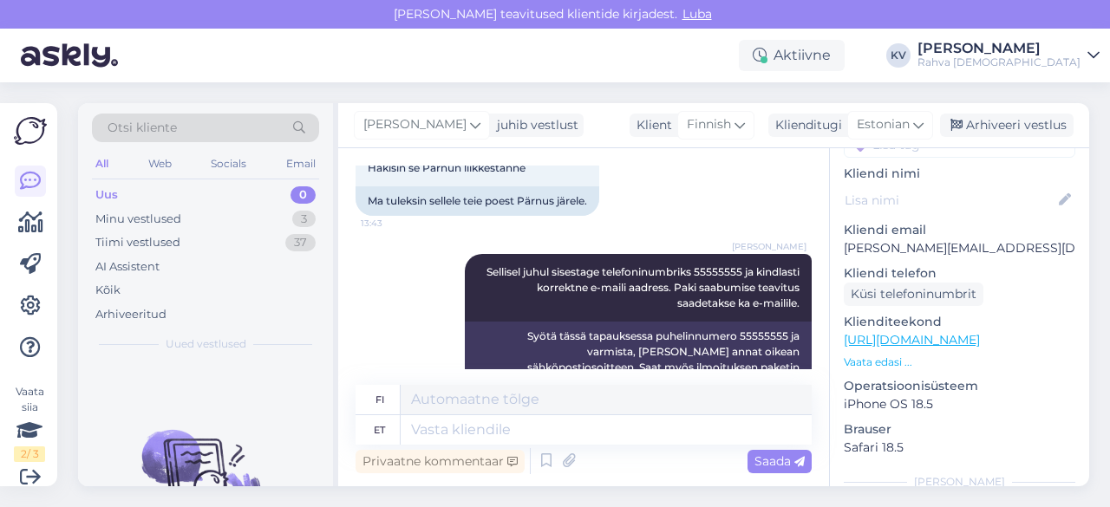
click at [959, 332] on link "[URL][DOMAIN_NAME]" at bounding box center [912, 340] width 136 height 16
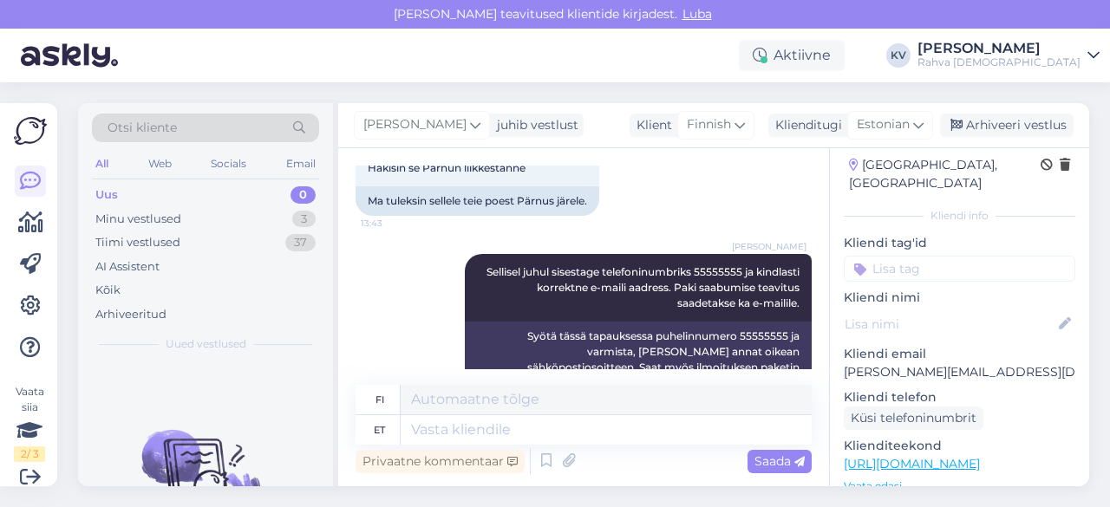
scroll to position [0, 0]
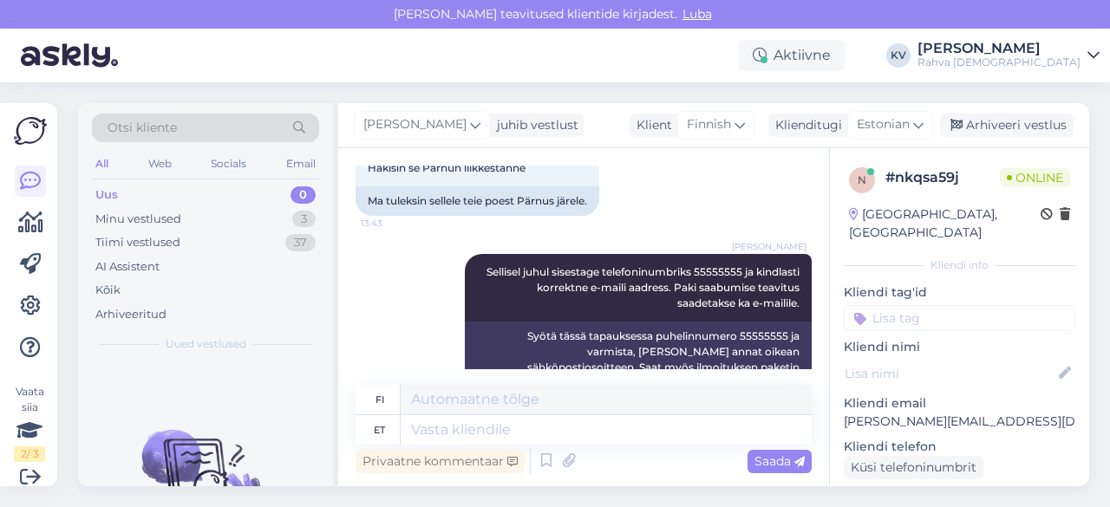
click at [919, 305] on input at bounding box center [960, 318] width 232 height 26
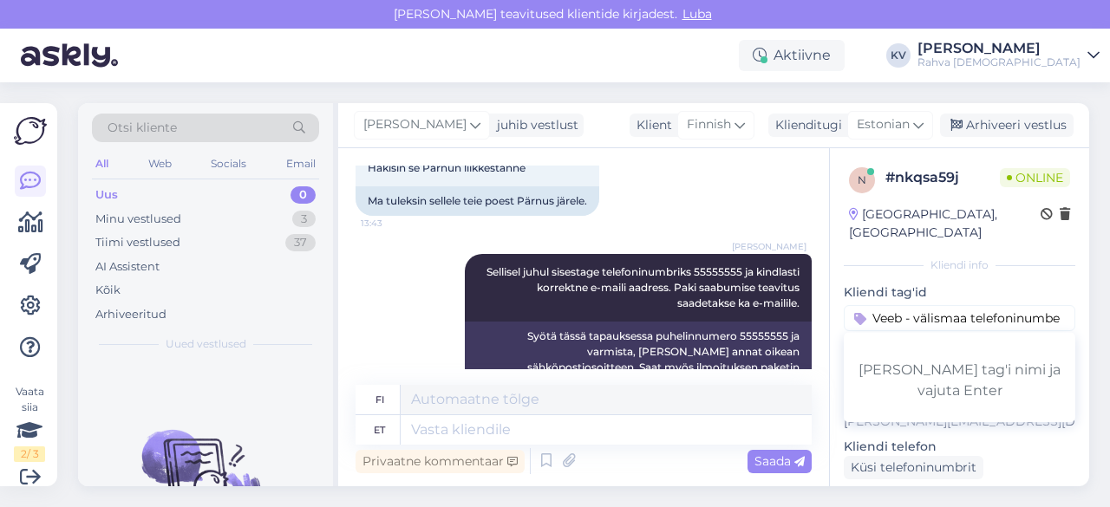
type input "Veeb - välismaa telefoninumber"
